Goal: Information Seeking & Learning: Learn about a topic

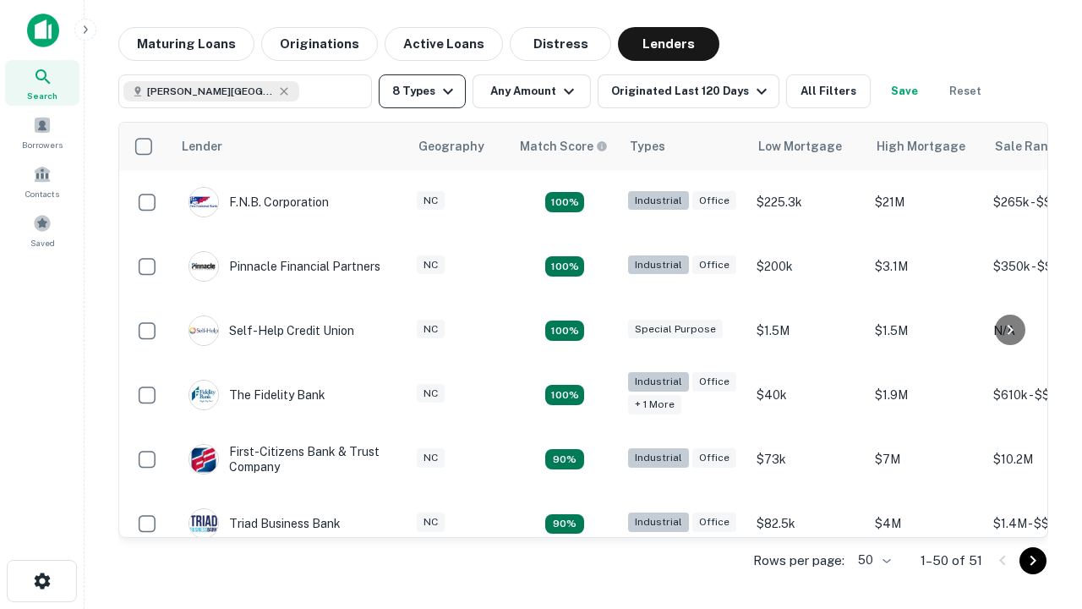
click at [422, 91] on button "8 Types" at bounding box center [422, 91] width 87 height 34
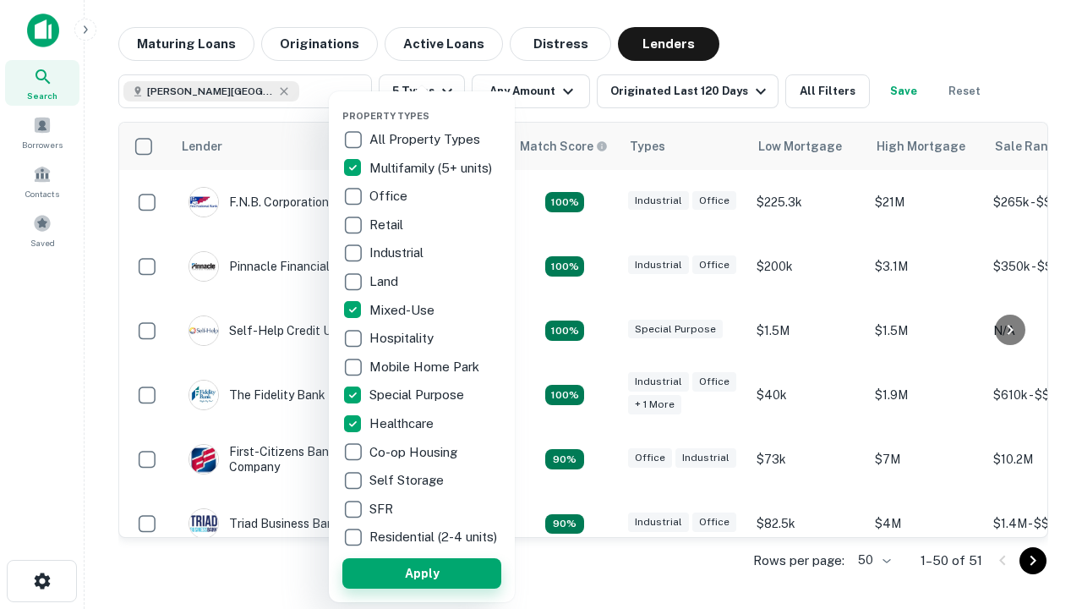
click at [422, 572] on button "Apply" at bounding box center [421, 573] width 159 height 30
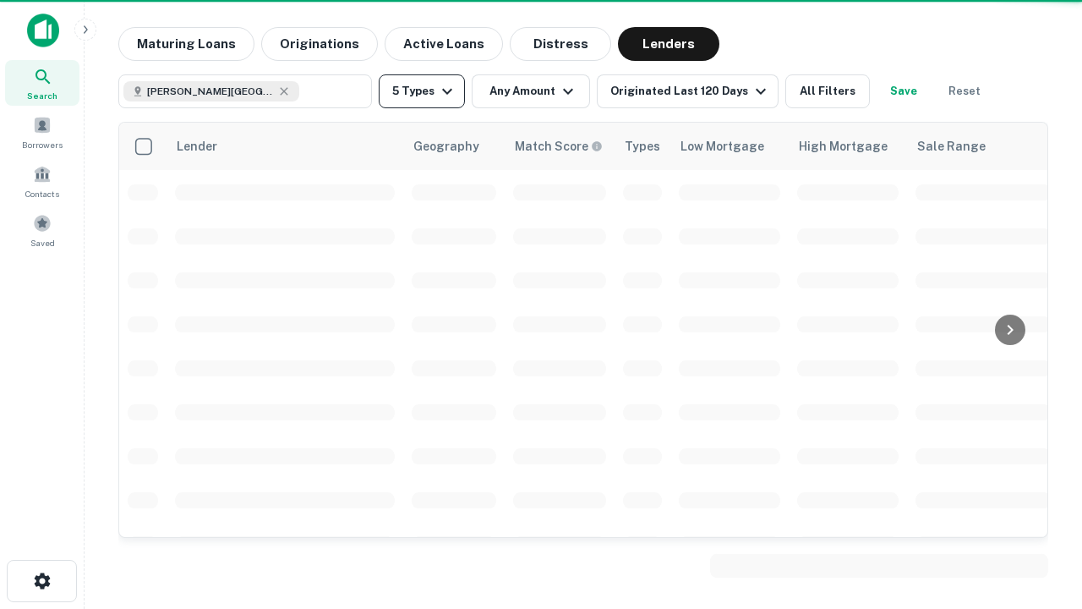
click at [422, 91] on button "5 Types" at bounding box center [422, 91] width 86 height 34
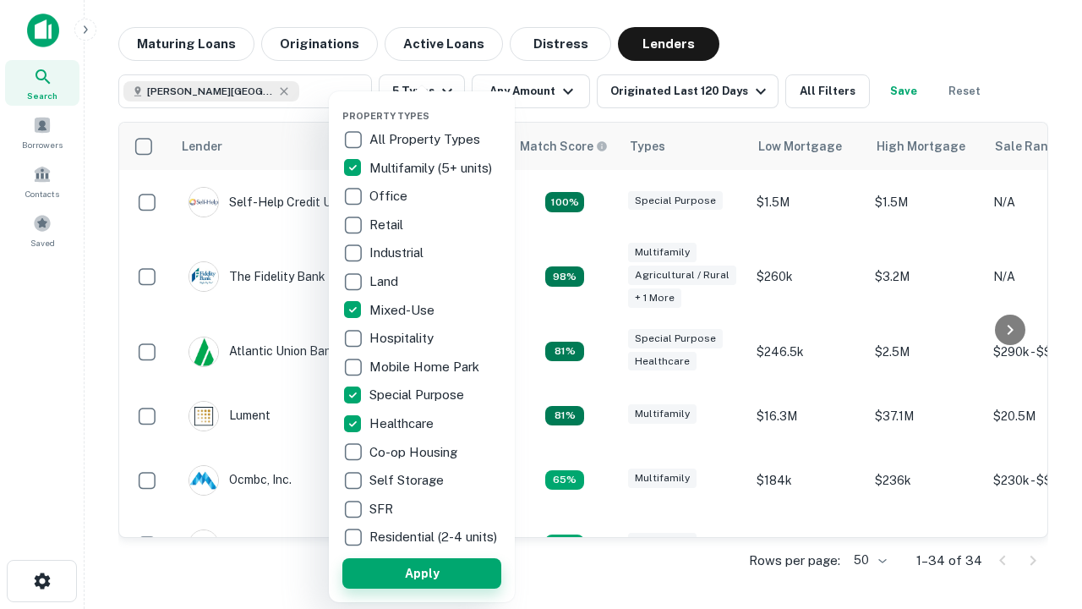
click at [452, 572] on button "Apply" at bounding box center [421, 573] width 159 height 30
